Goal: Task Accomplishment & Management: Use online tool/utility

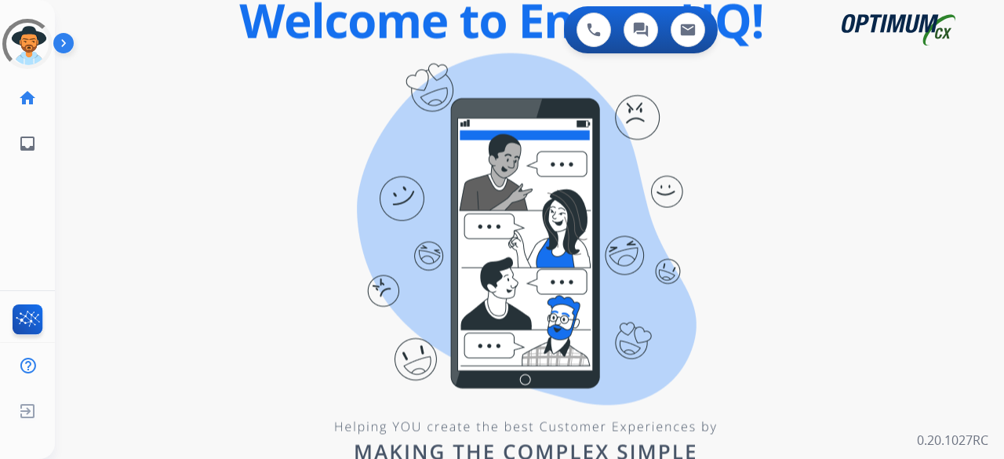
drag, startPoint x: 624, startPoint y: 196, endPoint x: 516, endPoint y: 197, distance: 108.2
click at [622, 198] on div "0 Voice Interactions 0 Chat Interactions 0 Email Interactions swap_horiz Break …" at bounding box center [529, 229] width 949 height 459
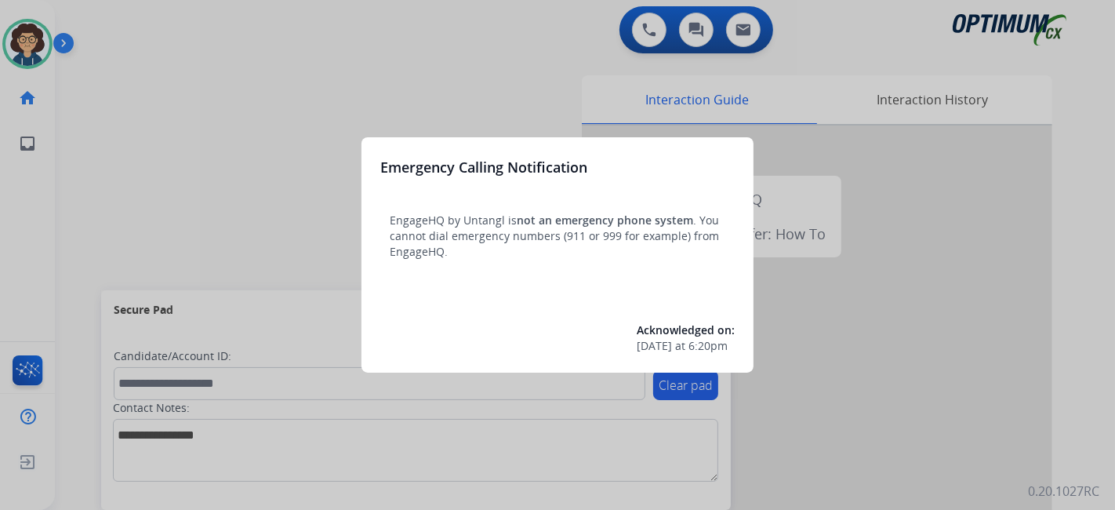
click at [64, 234] on div at bounding box center [557, 255] width 1115 height 510
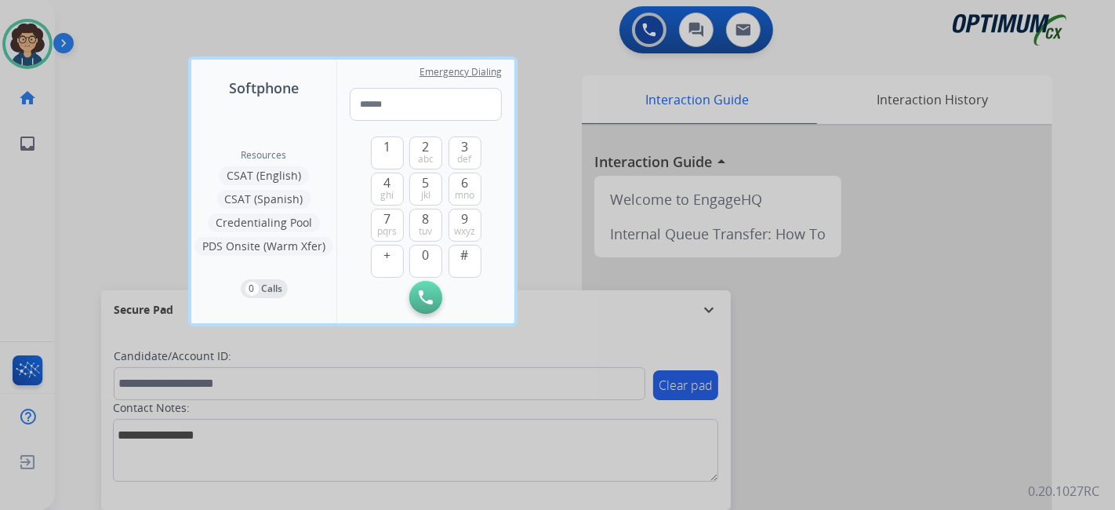
click at [85, 228] on div at bounding box center [557, 255] width 1115 height 510
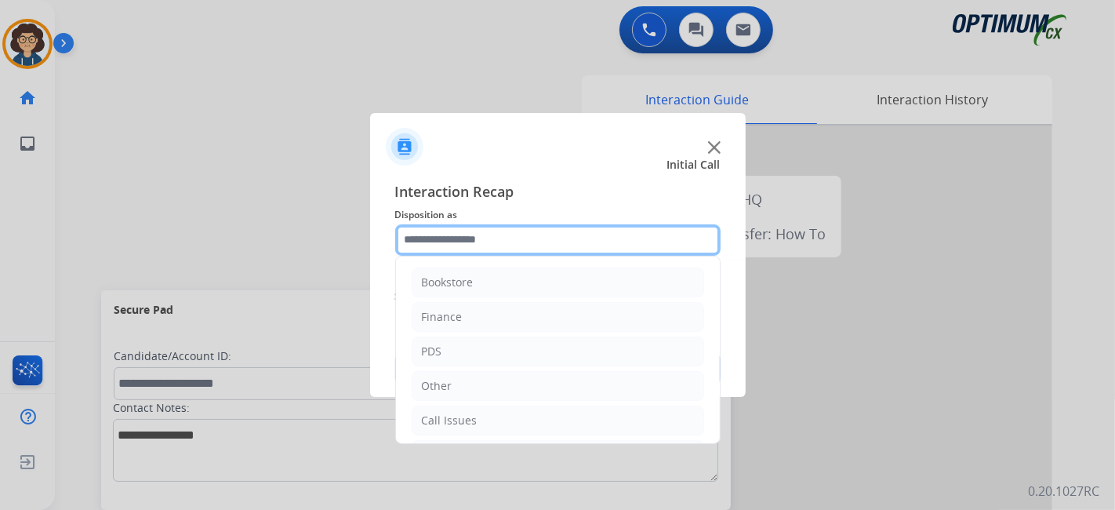
click at [580, 252] on input "text" at bounding box center [558, 239] width 326 height 31
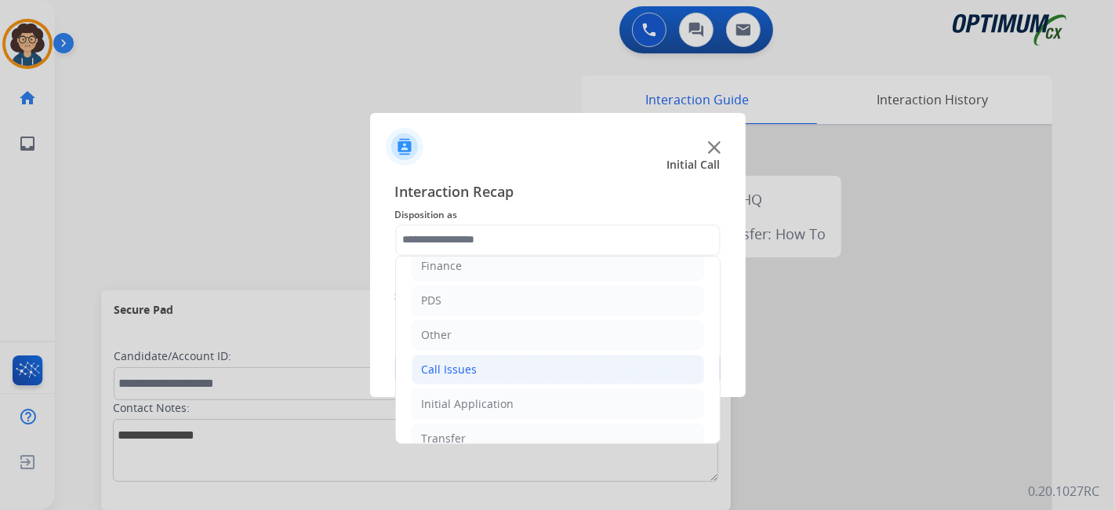
click at [542, 380] on li "Call Issues" at bounding box center [558, 370] width 293 height 30
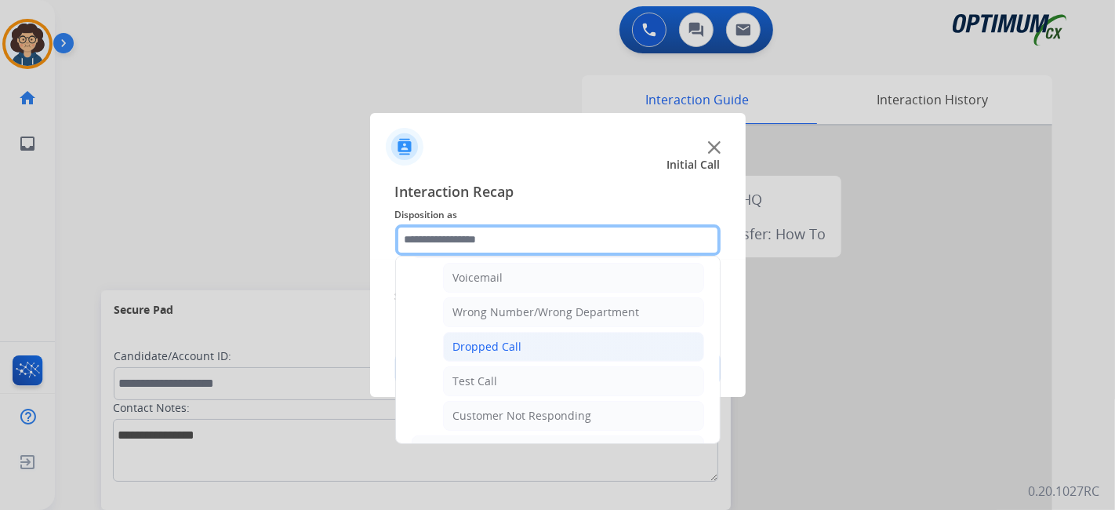
scroll to position [179, 0]
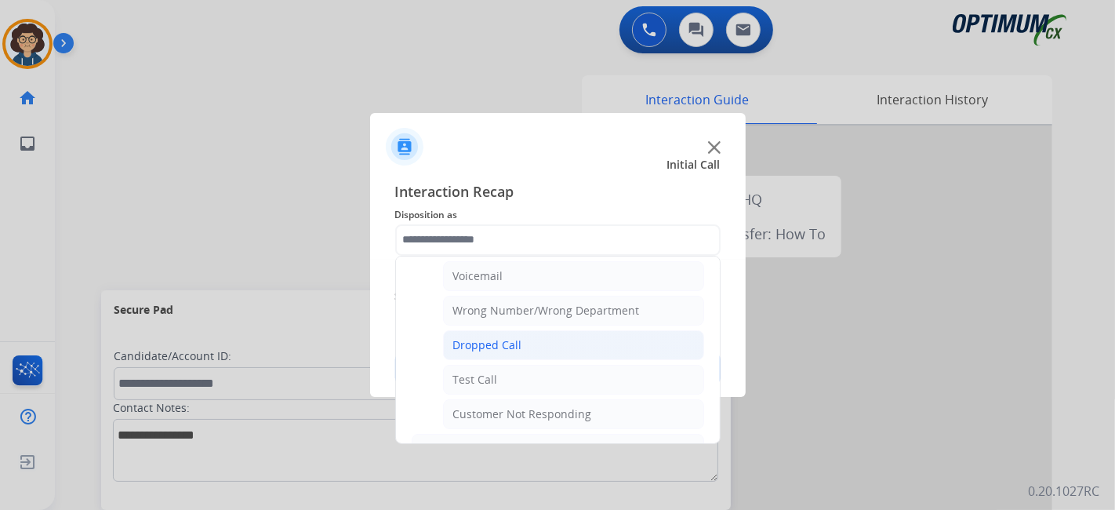
click at [618, 335] on li "Dropped Call" at bounding box center [573, 345] width 261 height 30
type input "**********"
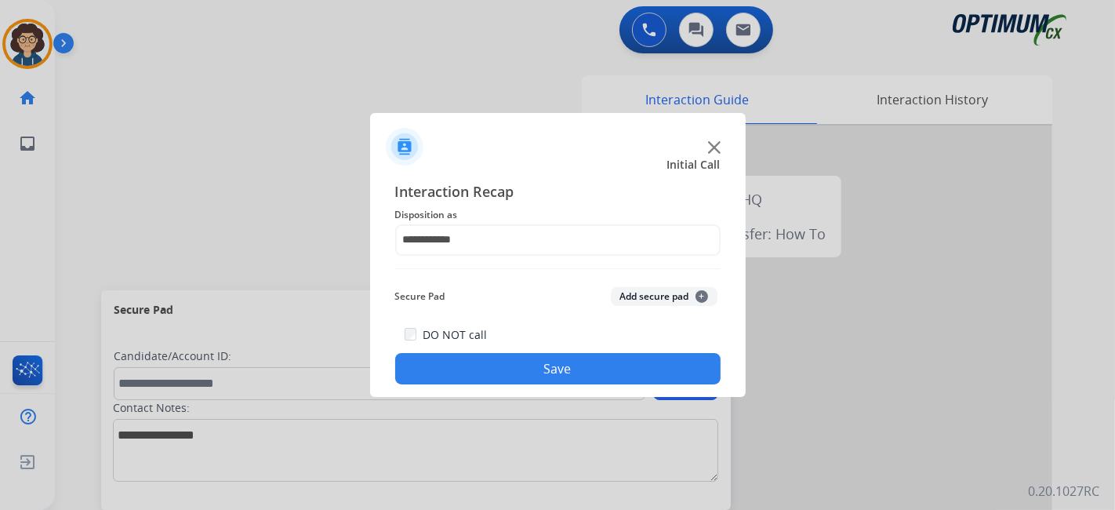
click at [585, 360] on button "Save" at bounding box center [558, 368] width 326 height 31
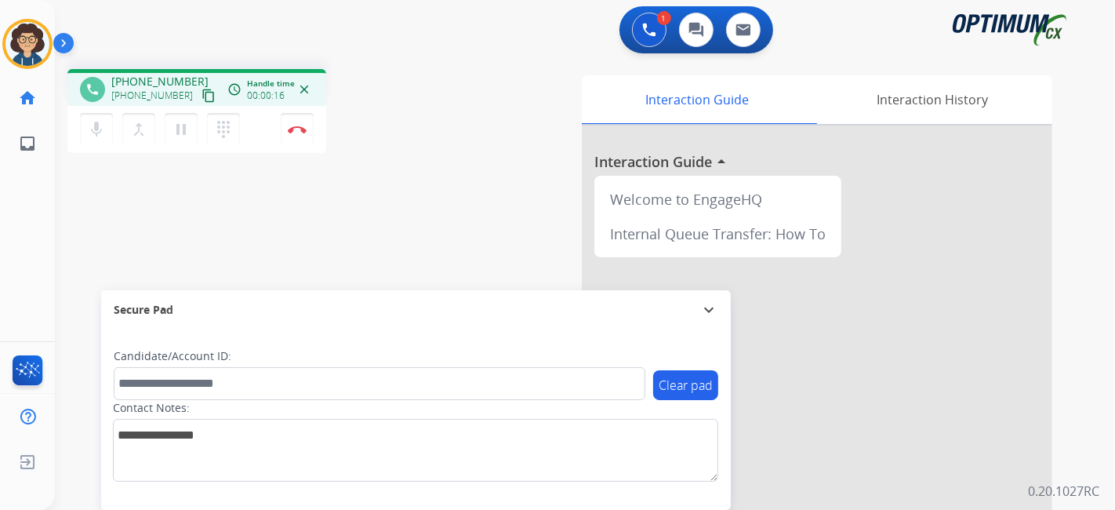
click at [202, 99] on mat-icon "content_copy" at bounding box center [209, 96] width 14 height 14
click at [259, 366] on div "Candidate/Account ID:" at bounding box center [380, 374] width 532 height 52
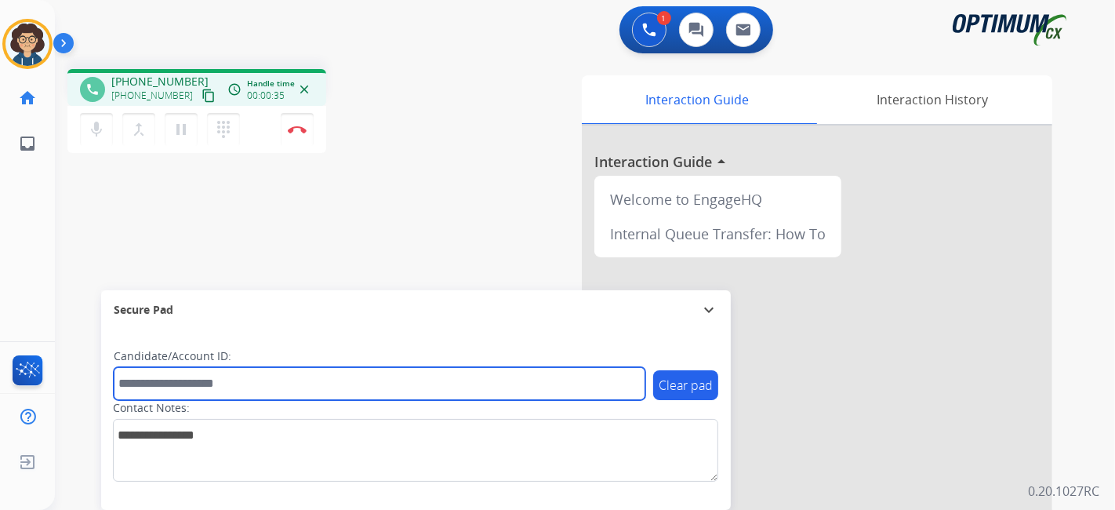
click at [256, 375] on input "text" at bounding box center [380, 383] width 532 height 33
paste input "*******"
type input "*******"
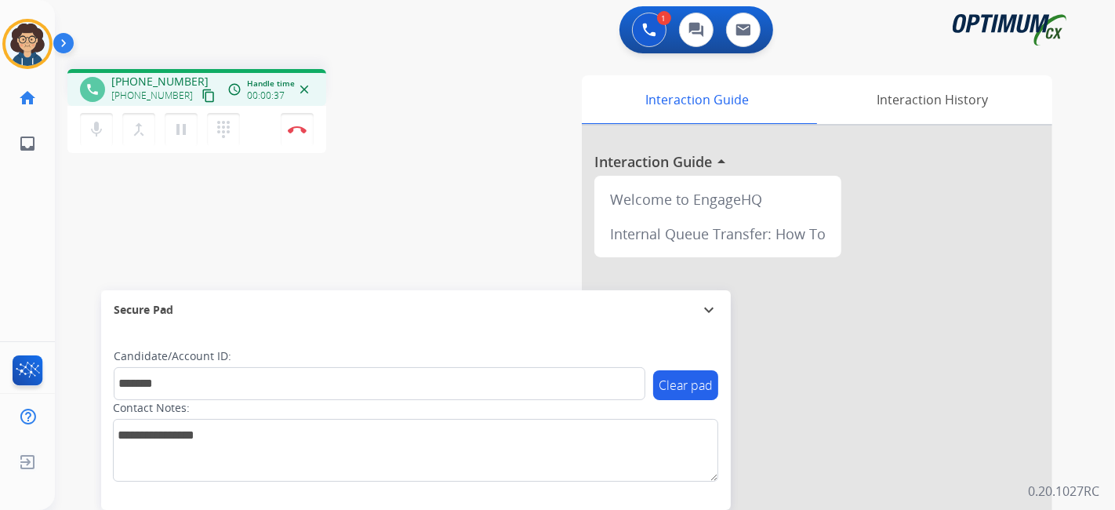
click at [331, 272] on div "phone [PHONE_NUMBER] [PHONE_NUMBER] content_copy access_time Call metrics Queue…" at bounding box center [566, 383] width 1023 height 654
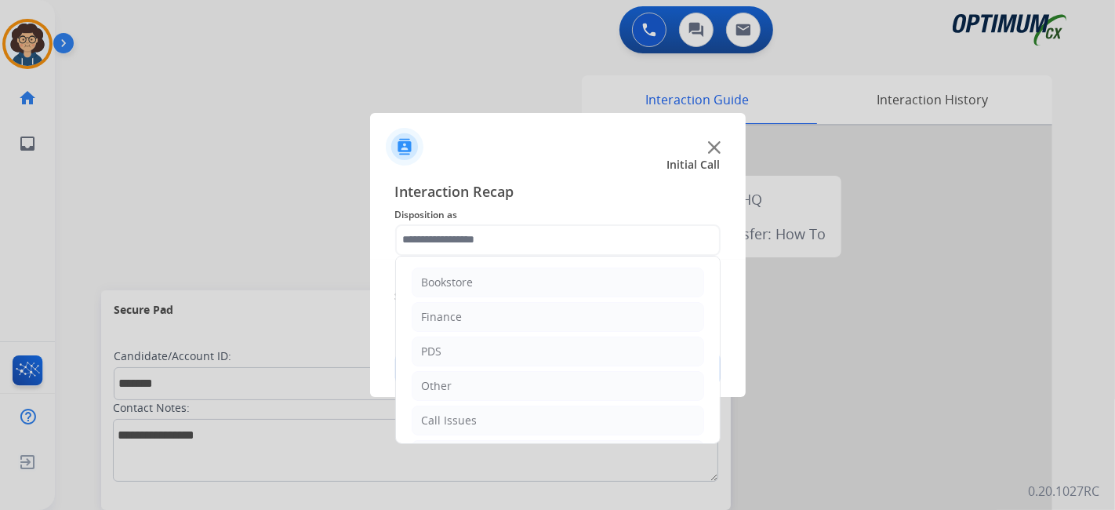
click at [514, 236] on input "text" at bounding box center [558, 239] width 326 height 31
click at [555, 416] on li "Renewal" at bounding box center [558, 421] width 293 height 30
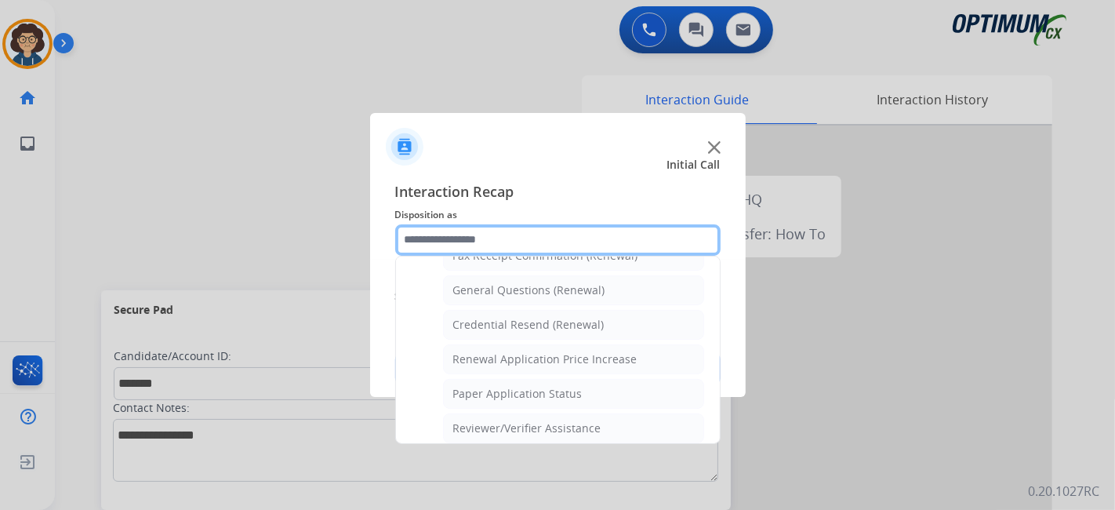
scroll to position [438, 0]
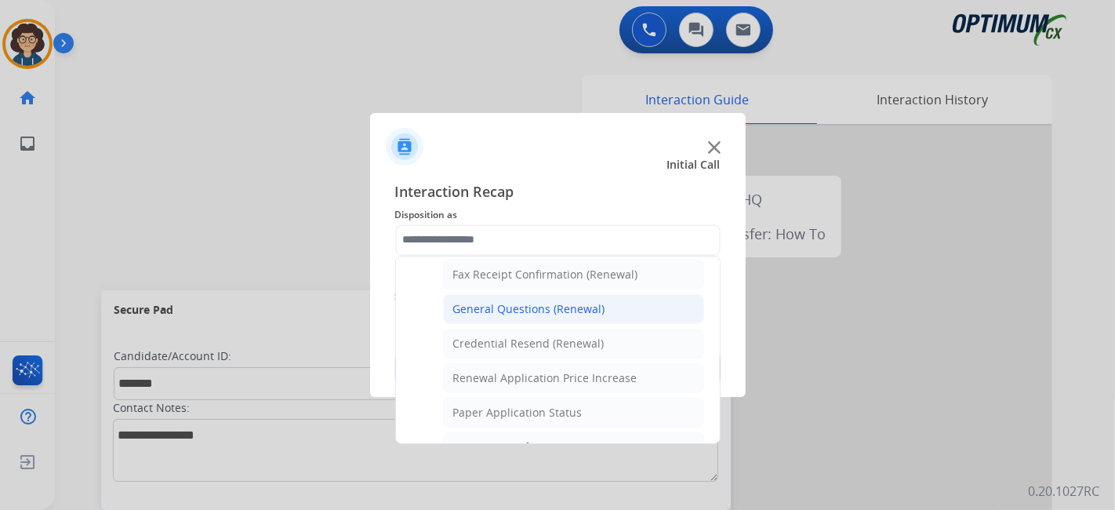
click at [594, 310] on div "General Questions (Renewal)" at bounding box center [529, 309] width 152 height 16
type input "**********"
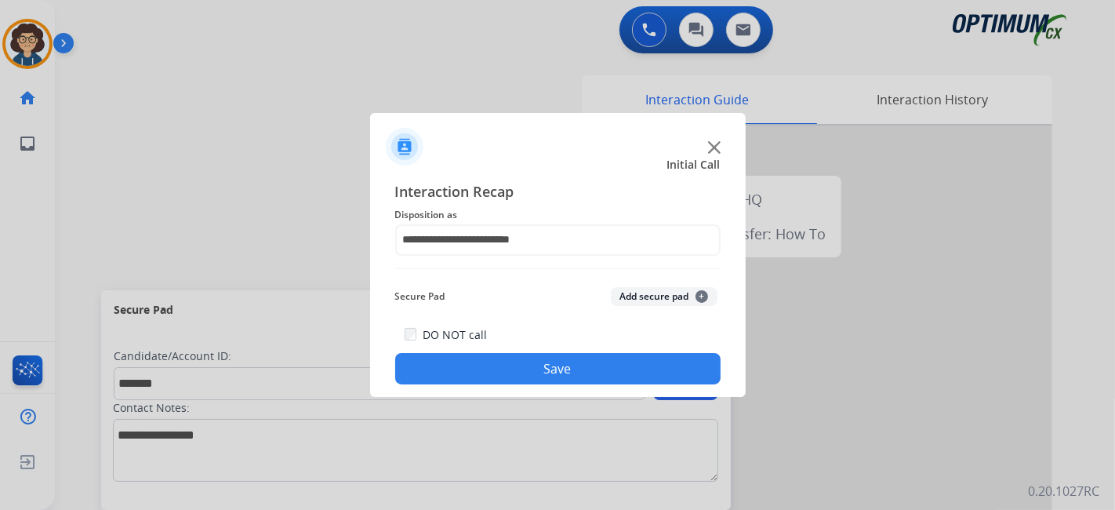
click at [640, 295] on button "Add secure pad +" at bounding box center [664, 296] width 107 height 19
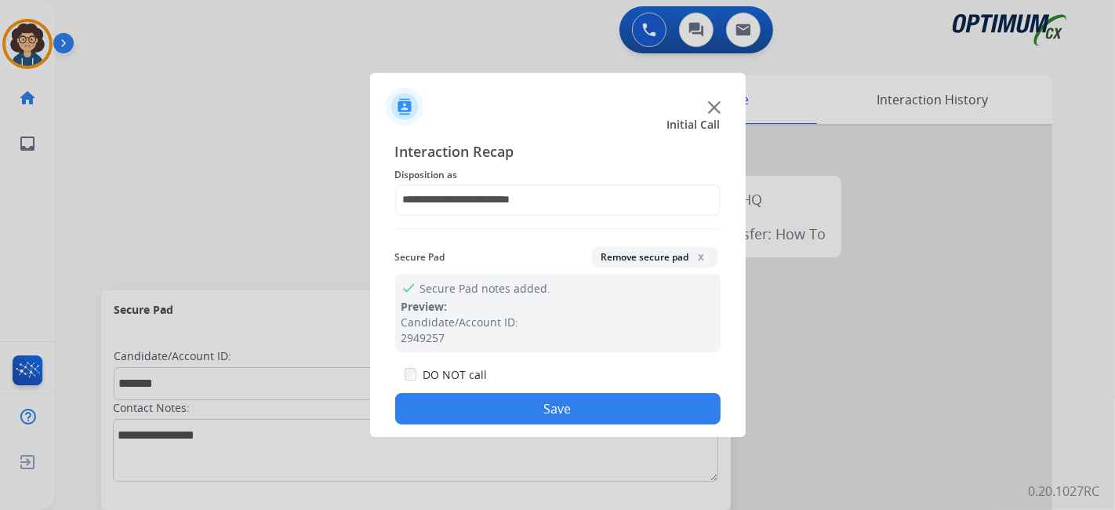
drag, startPoint x: 587, startPoint y: 406, endPoint x: 413, endPoint y: 184, distance: 282.1
click at [587, 404] on button "Save" at bounding box center [558, 408] width 326 height 31
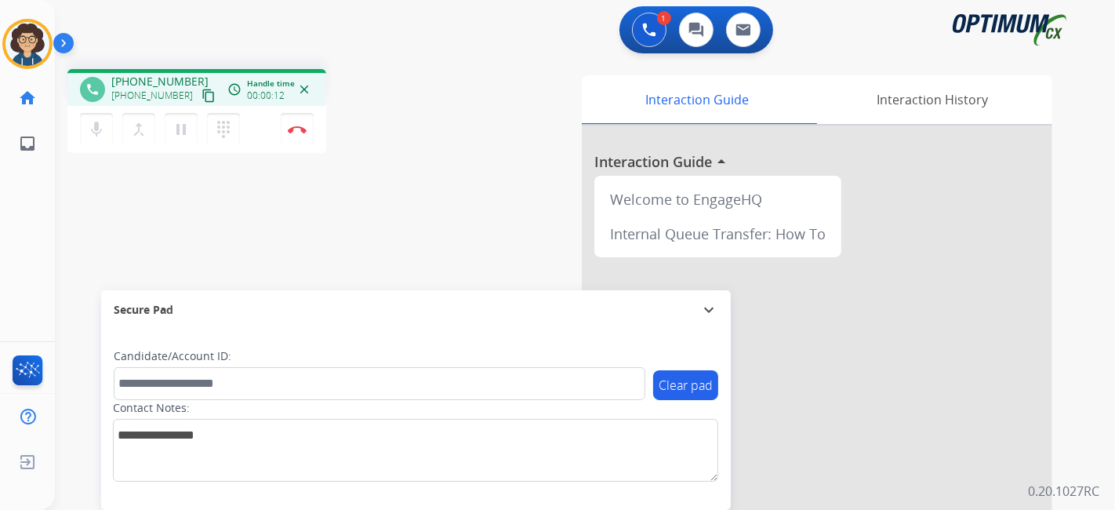
click at [202, 101] on mat-icon "content_copy" at bounding box center [209, 96] width 14 height 14
click at [452, 237] on div "phone [PHONE_NUMBER] [PHONE_NUMBER] content_copy access_time Call metrics Queue…" at bounding box center [566, 383] width 1023 height 654
click at [307, 131] on button "Disconnect" at bounding box center [297, 129] width 33 height 33
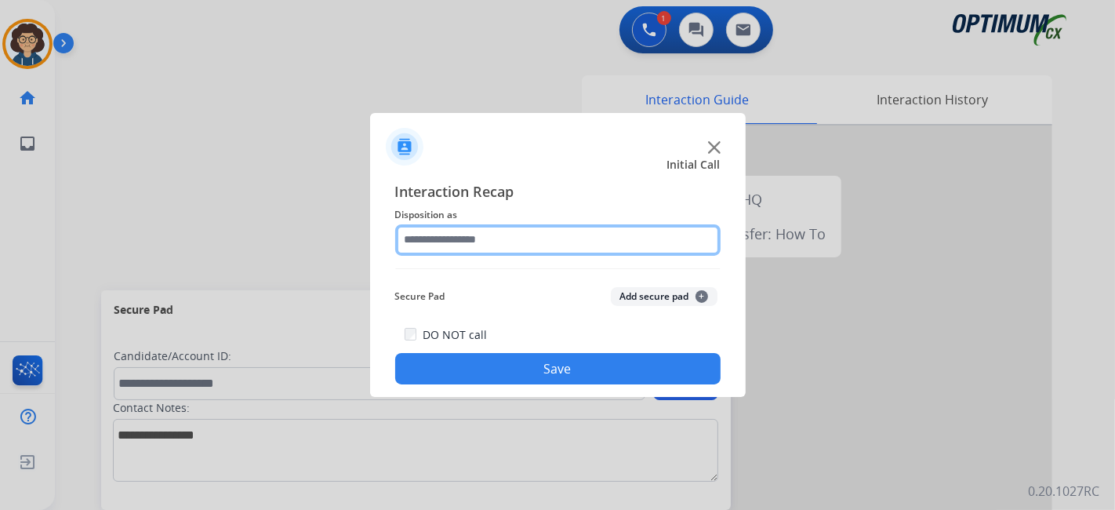
click at [555, 245] on input "text" at bounding box center [558, 239] width 326 height 31
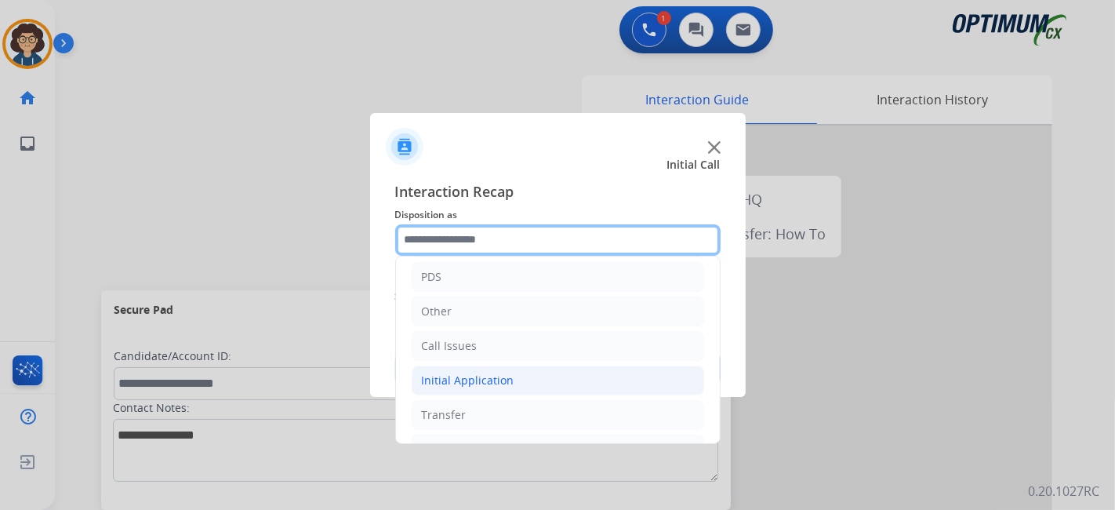
scroll to position [103, 0]
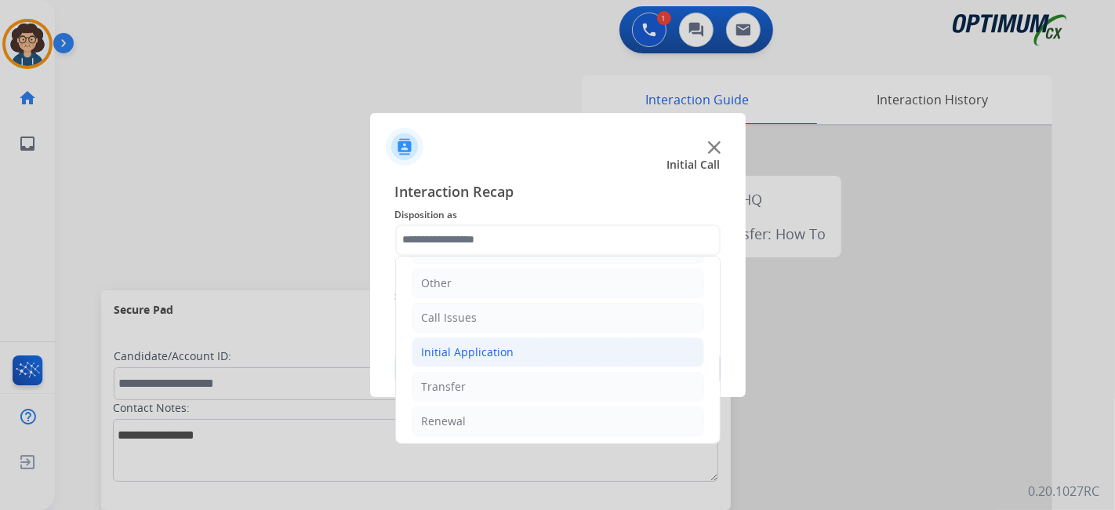
click at [504, 354] on div "Initial Application" at bounding box center [468, 352] width 93 height 16
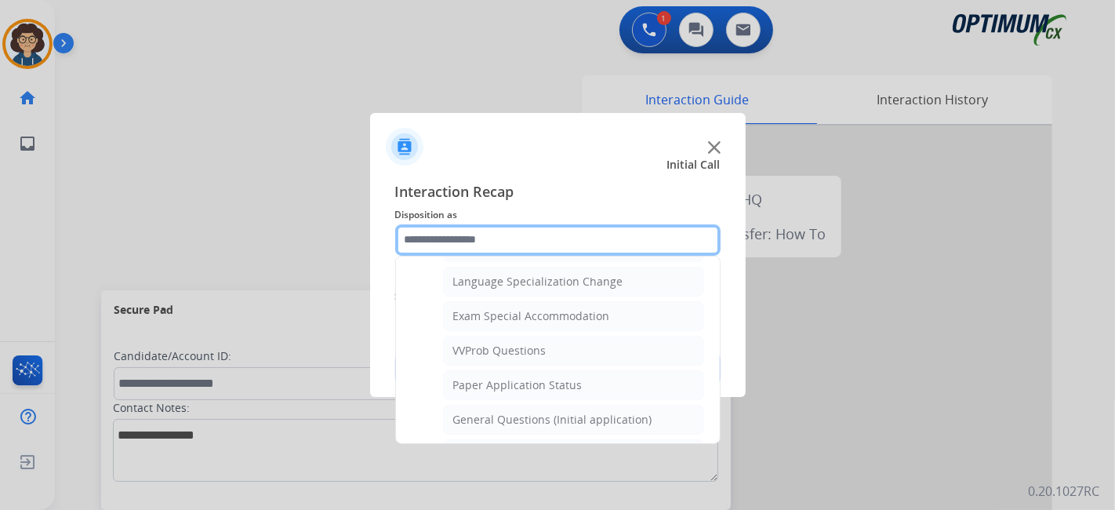
scroll to position [798, 0]
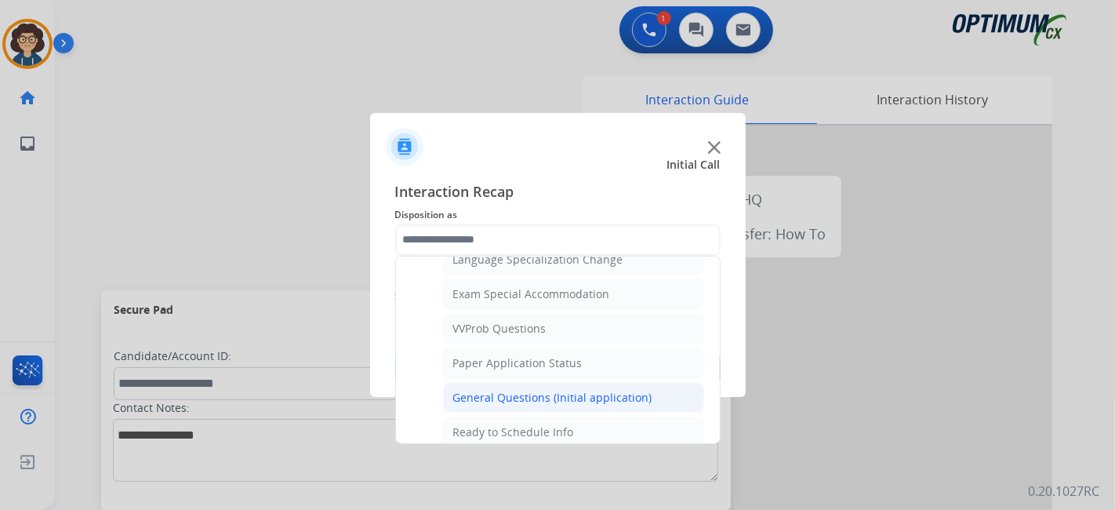
click at [642, 383] on li "General Questions (Initial application)" at bounding box center [573, 398] width 261 height 30
type input "**********"
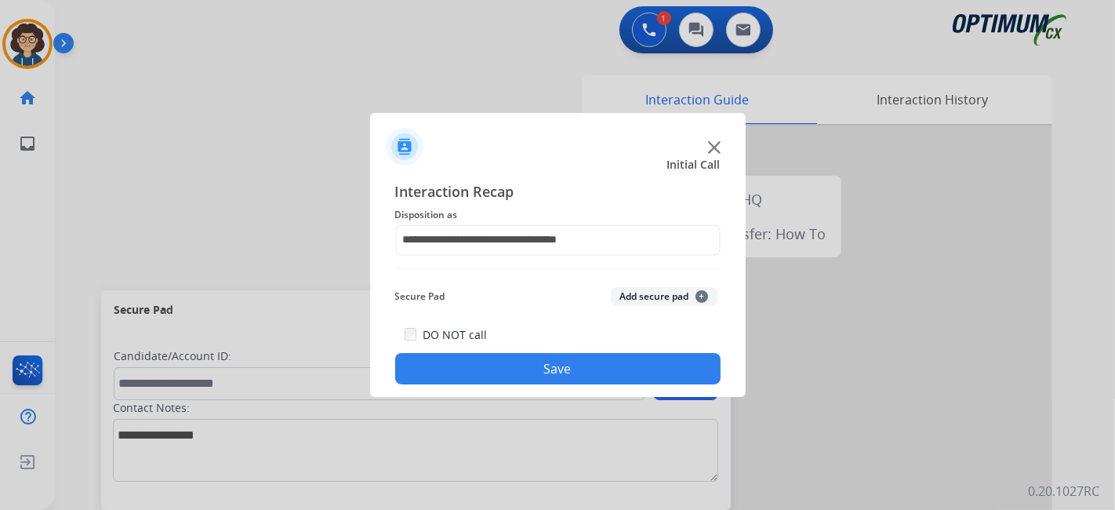
click at [580, 352] on div "DO NOT call Save" at bounding box center [558, 355] width 326 height 60
click at [578, 362] on button "Save" at bounding box center [558, 368] width 326 height 31
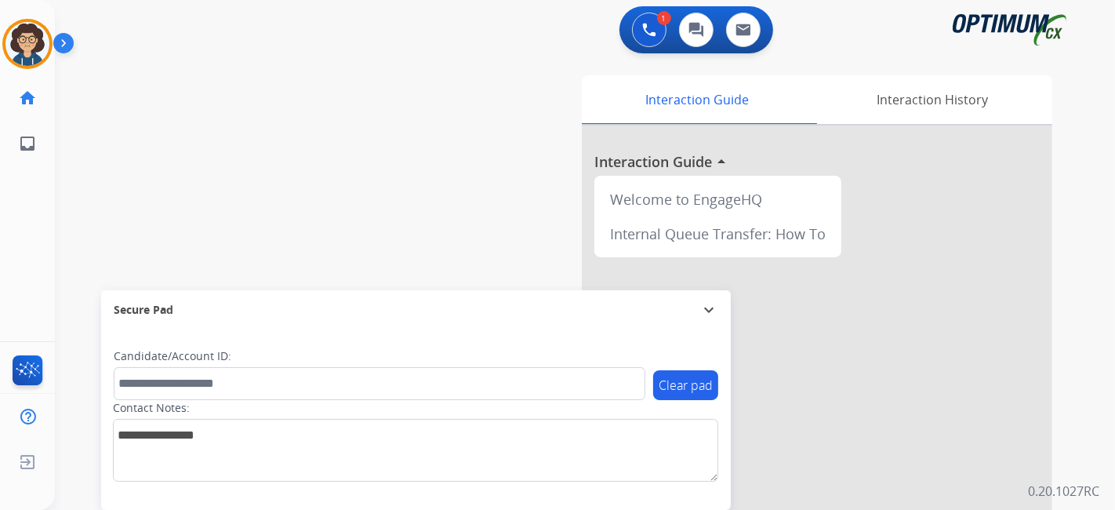
click at [454, 198] on div "swap_horiz Break voice bridge close_fullscreen Connect 3-Way Call merge_type Se…" at bounding box center [566, 383] width 1023 height 654
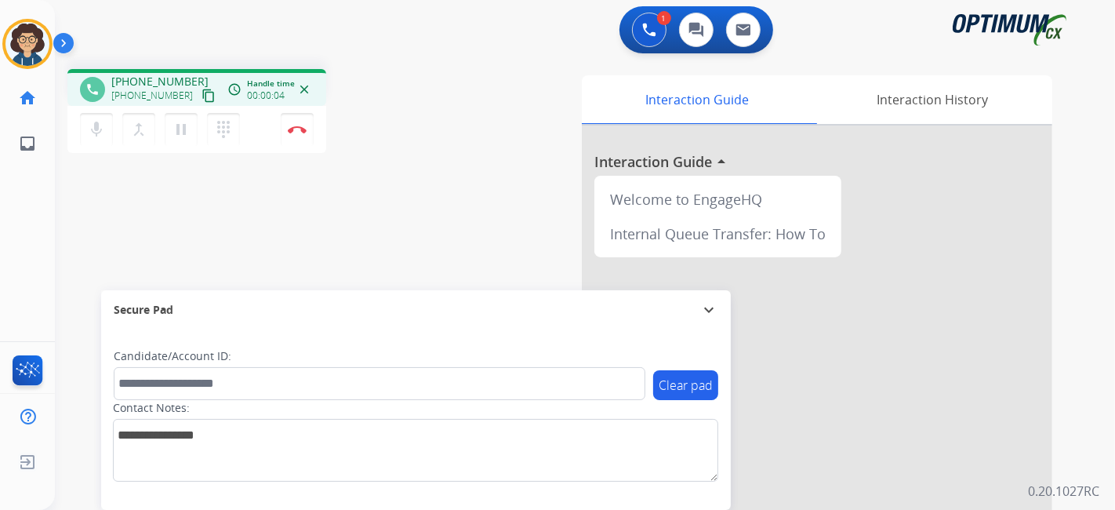
click at [199, 87] on button "content_copy" at bounding box center [208, 95] width 19 height 19
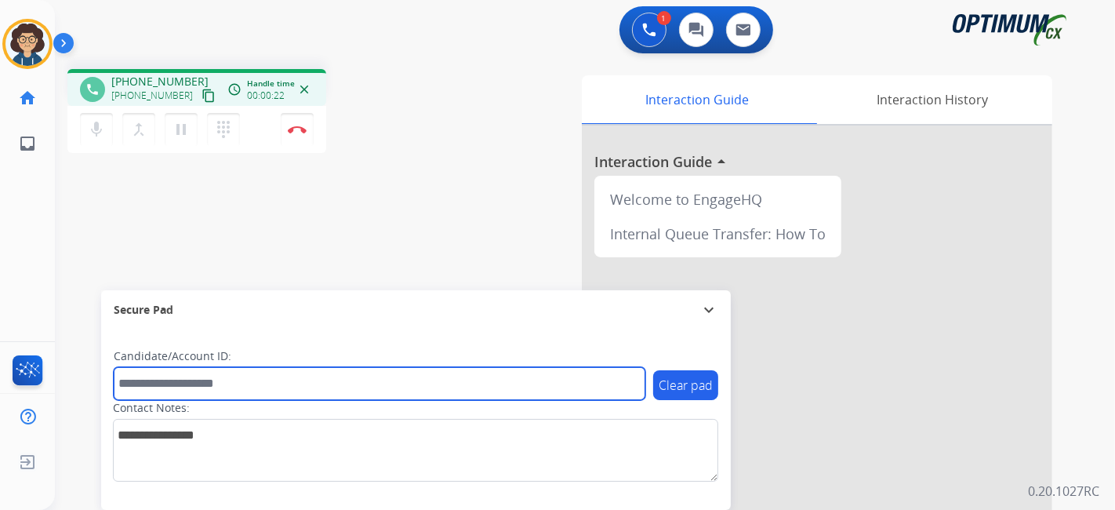
click at [293, 388] on input "text" at bounding box center [380, 383] width 532 height 33
paste input "*******"
type input "*******"
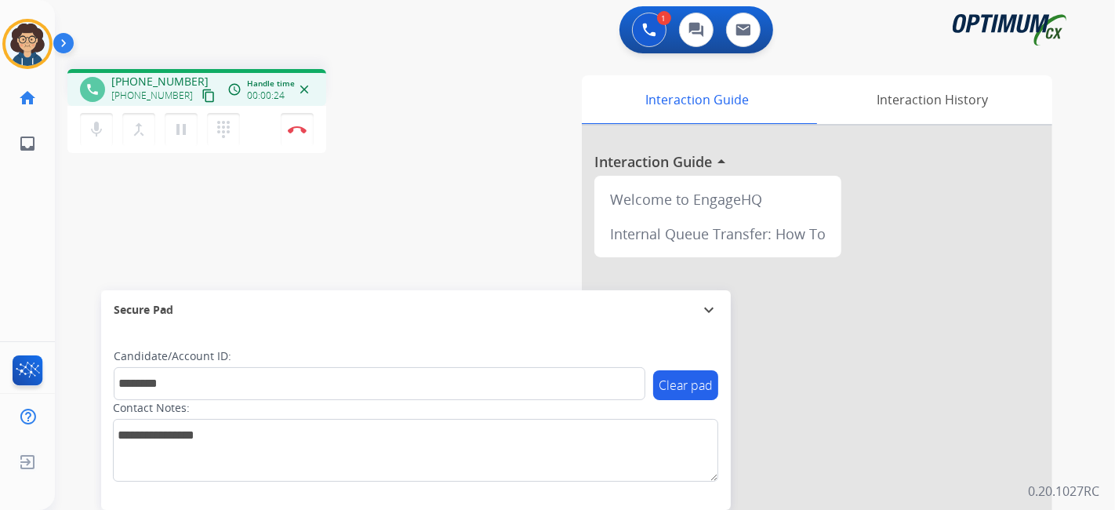
click at [338, 200] on div "phone [PHONE_NUMBER] [PHONE_NUMBER] content_copy access_time Call metrics Queue…" at bounding box center [566, 383] width 1023 height 654
click at [192, 132] on button "pause Hold" at bounding box center [181, 129] width 33 height 33
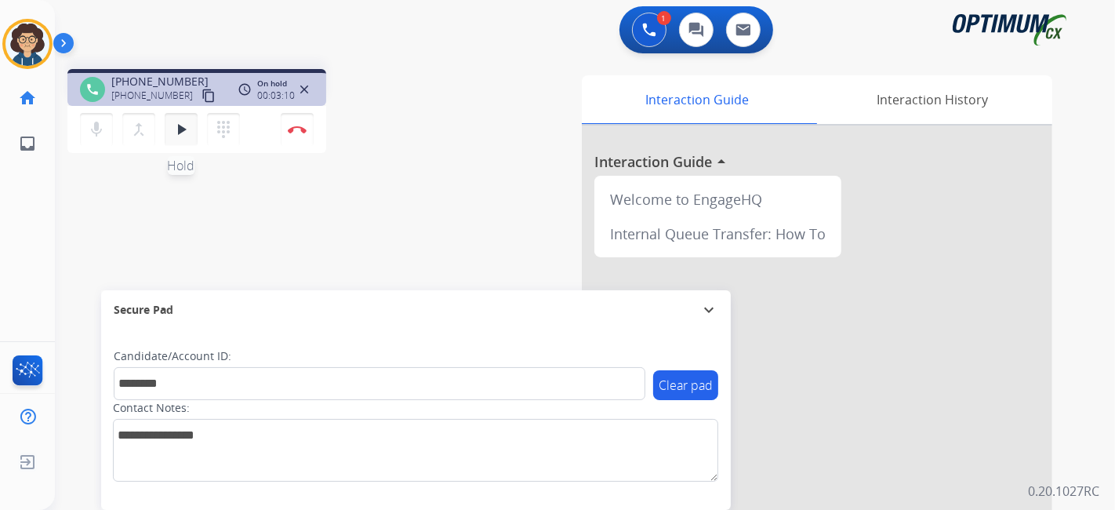
click at [165, 132] on button "play_arrow Hold" at bounding box center [181, 129] width 33 height 33
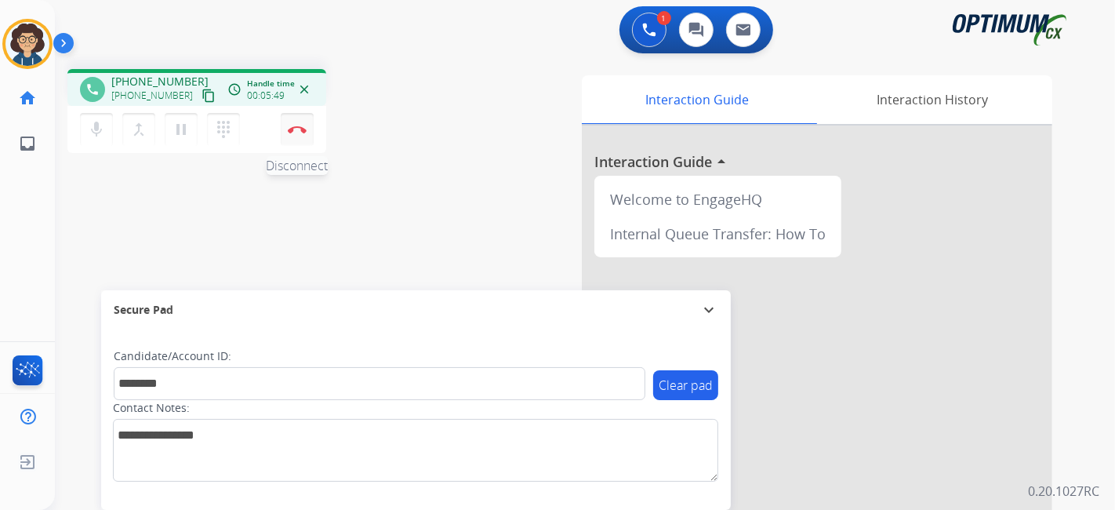
click at [304, 133] on button "Disconnect" at bounding box center [297, 129] width 33 height 33
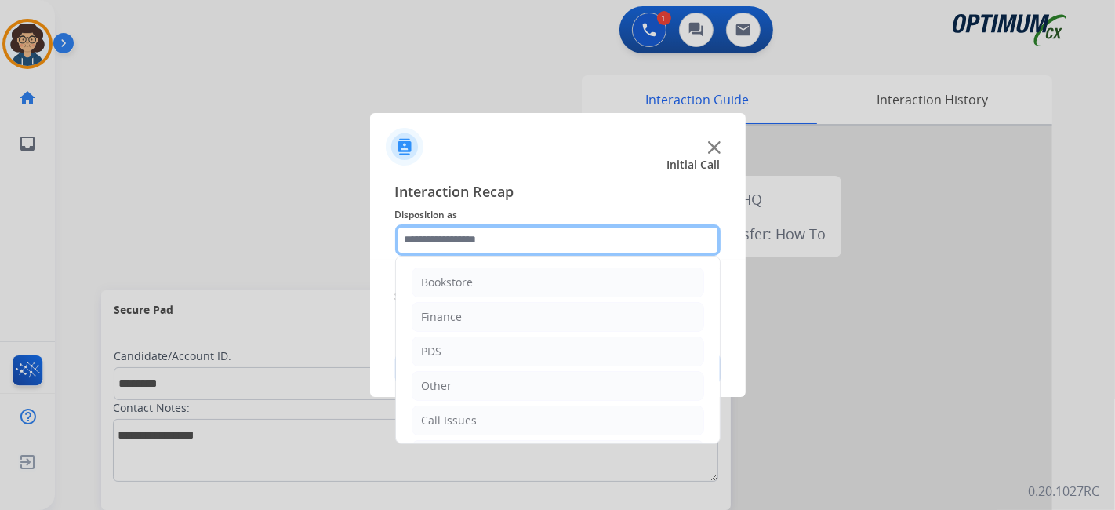
click at [513, 230] on input "text" at bounding box center [558, 239] width 326 height 31
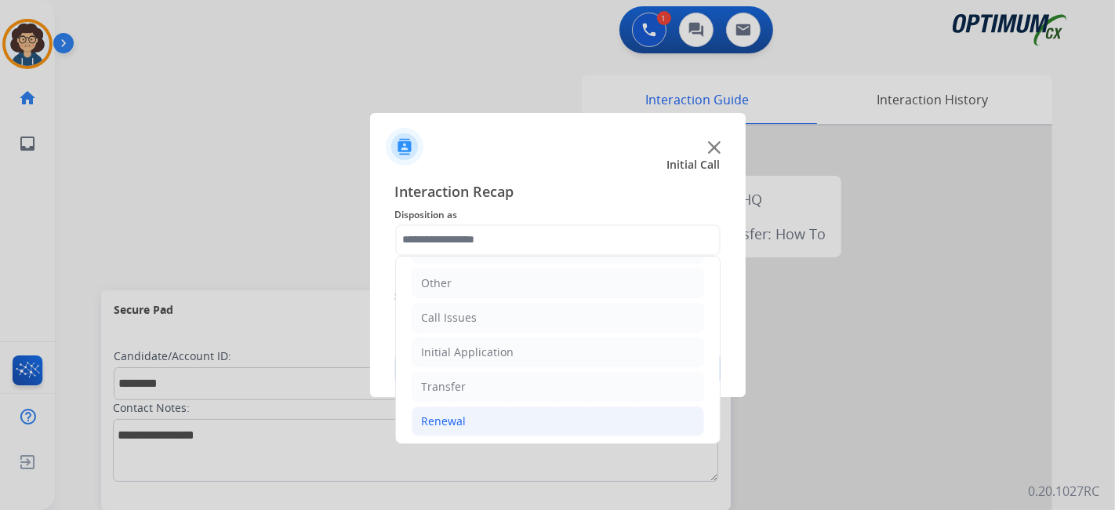
click at [525, 429] on li "Renewal" at bounding box center [558, 421] width 293 height 30
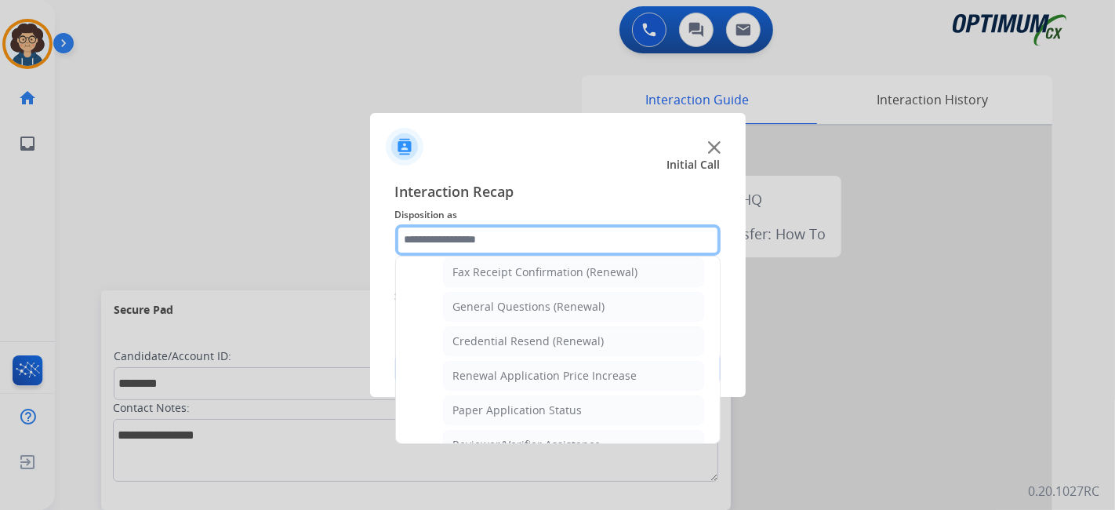
scroll to position [445, 0]
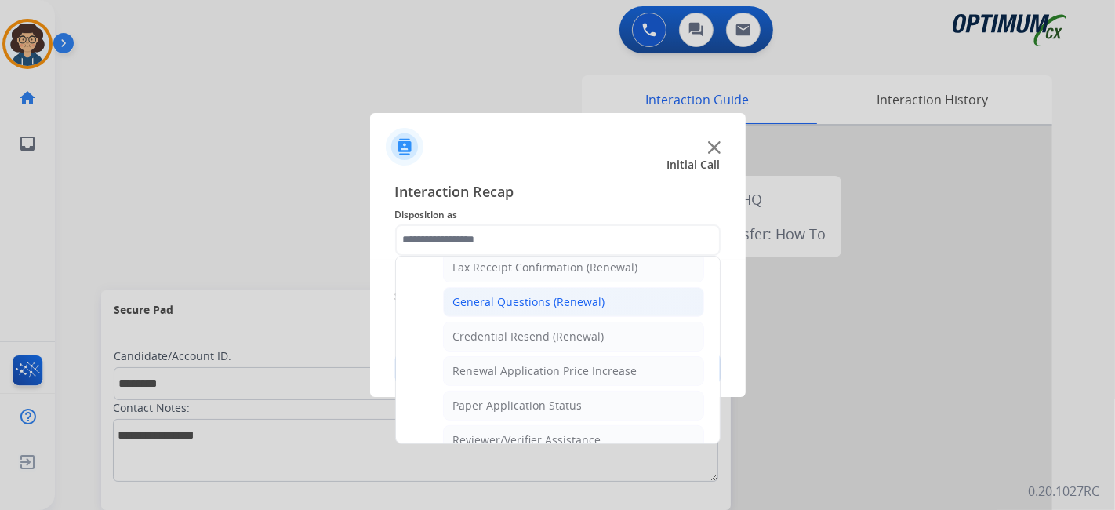
click at [584, 294] on div "General Questions (Renewal)" at bounding box center [529, 302] width 152 height 16
type input "**********"
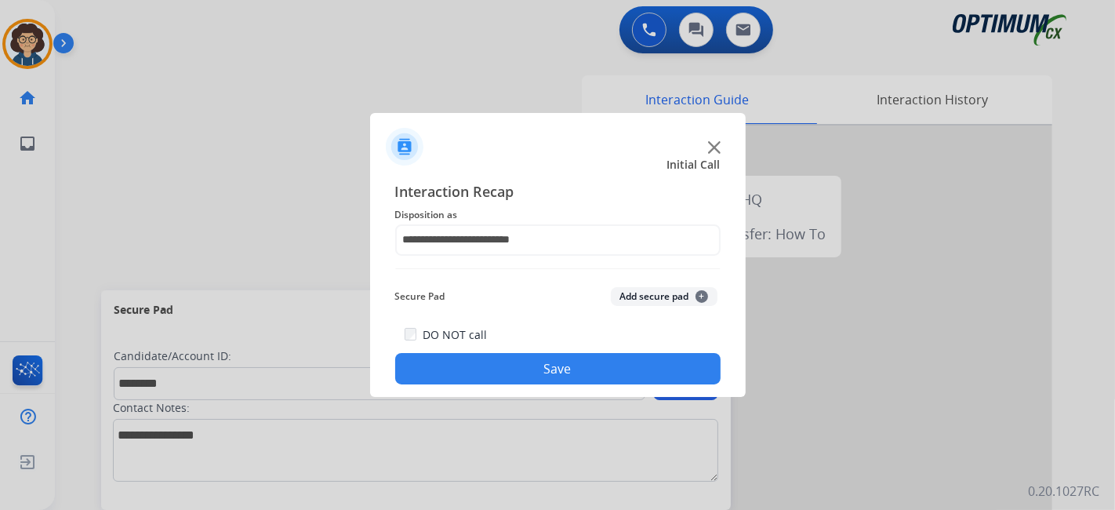
click at [631, 296] on button "Add secure pad +" at bounding box center [664, 296] width 107 height 19
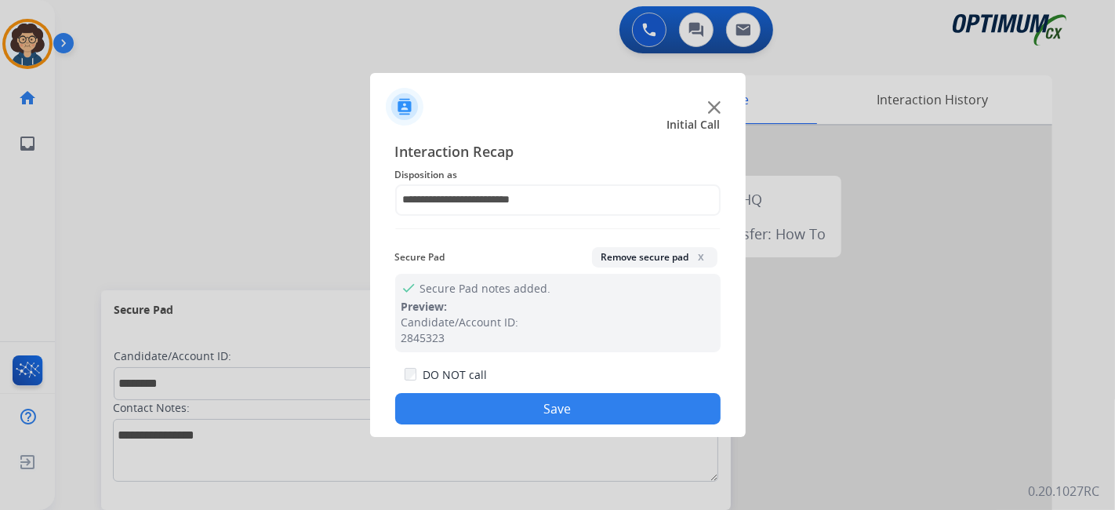
click at [555, 408] on button "Save" at bounding box center [558, 408] width 326 height 31
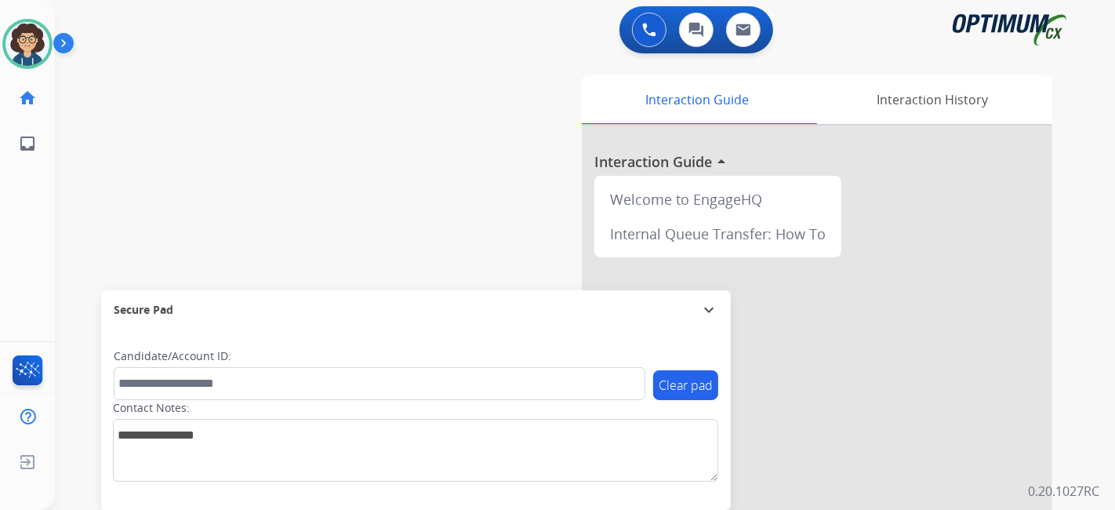
click at [434, 71] on div "swap_horiz Break voice bridge close_fullscreen Connect 3-Way Call merge_type Se…" at bounding box center [566, 383] width 1023 height 654
click at [42, 55] on img at bounding box center [27, 44] width 44 height 44
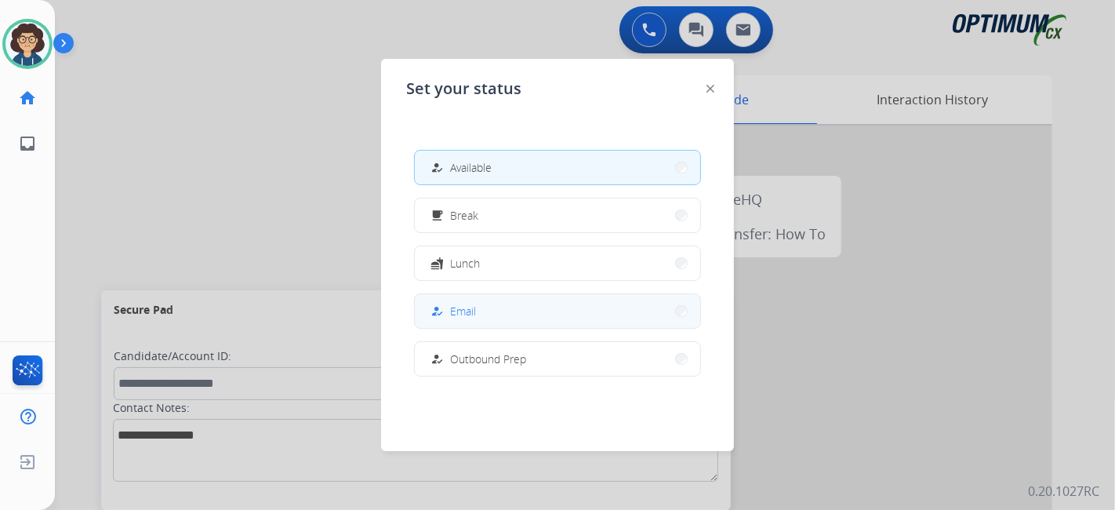
click at [473, 308] on span "Email" at bounding box center [463, 311] width 26 height 16
